Goal: Use online tool/utility: Use online tool/utility

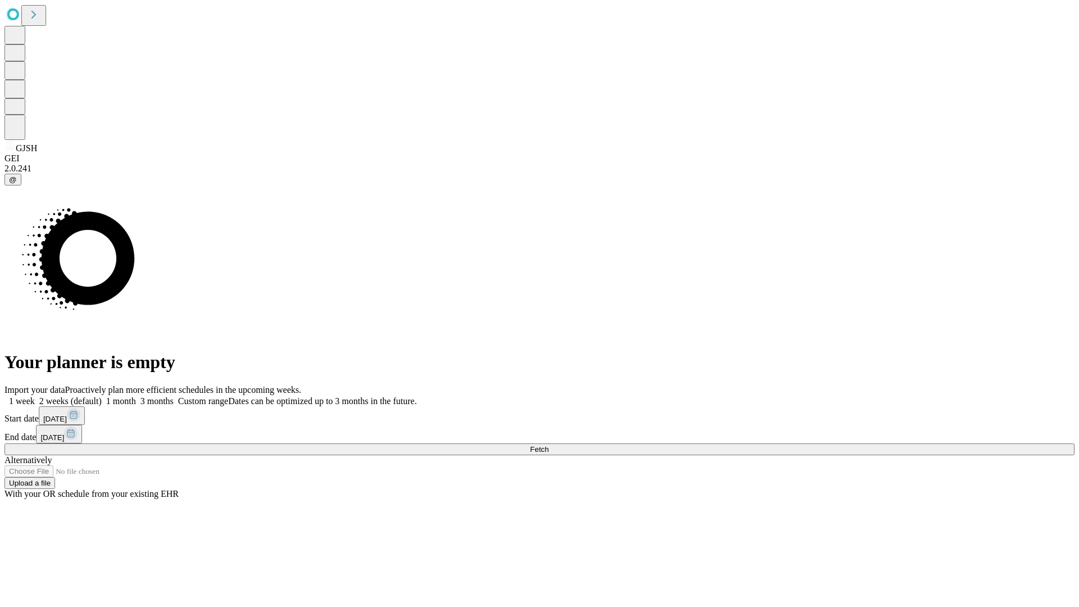
click at [548, 445] on span "Fetch" at bounding box center [539, 449] width 19 height 8
